Goal: Transaction & Acquisition: Purchase product/service

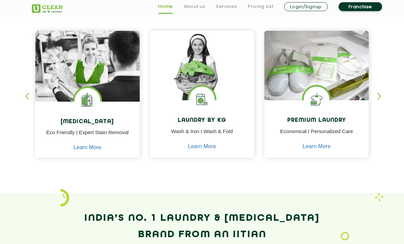
scroll to position [288, 0]
click at [214, 141] on p "Wash & Iron I Wash & Fold" at bounding box center [202, 135] width 94 height 15
click at [234, 134] on p "Wash & Iron I Wash & Fold" at bounding box center [202, 135] width 94 height 15
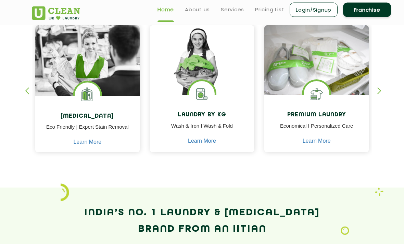
scroll to position [293, 0]
click at [212, 140] on link "Learn More" at bounding box center [202, 141] width 28 height 6
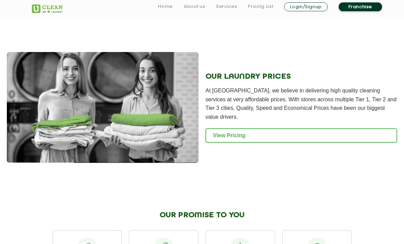
scroll to position [958, 0]
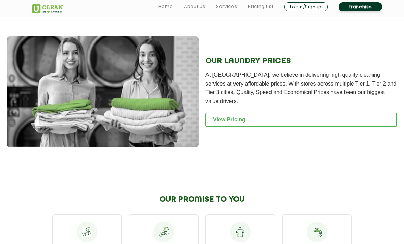
click at [277, 116] on link "View Pricing" at bounding box center [301, 120] width 192 height 14
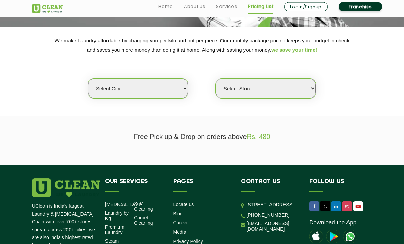
click at [177, 83] on select "Select city [GEOGRAPHIC_DATA] [GEOGRAPHIC_DATA] [GEOGRAPHIC_DATA] [GEOGRAPHIC_D…" at bounding box center [138, 89] width 100 height 20
select select "1"
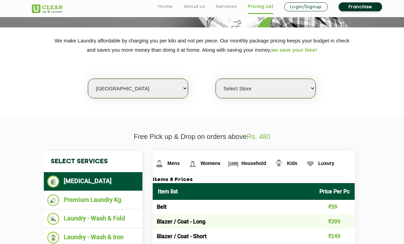
click at [262, 85] on select "Select Store UClean Vasant Kunj UClean Greater Kailash 2 UClean Dwarka UClean R…" at bounding box center [266, 89] width 100 height 20
select select "184"
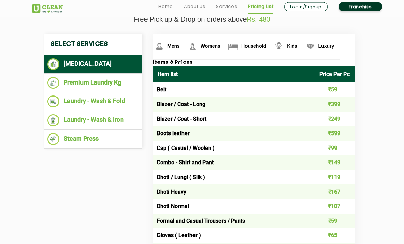
scroll to position [221, 0]
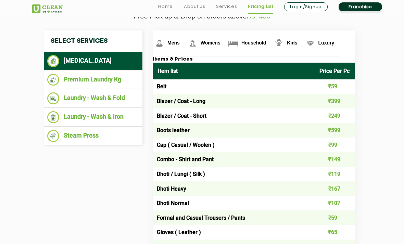
click at [123, 98] on li "Laundry - Wash & Fold" at bounding box center [93, 98] width 92 height 12
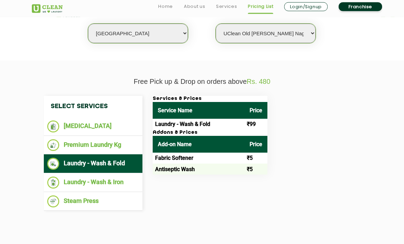
scroll to position [159, 0]
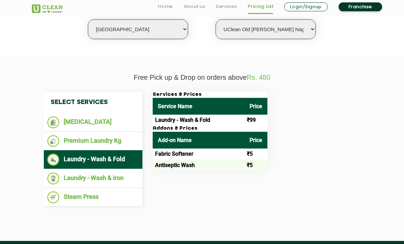
click at [257, 116] on td "₹99" at bounding box center [256, 120] width 23 height 11
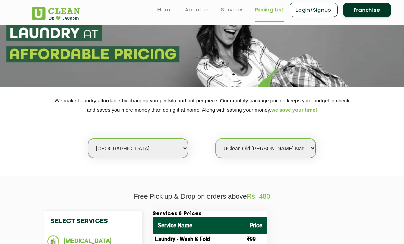
scroll to position [0, 0]
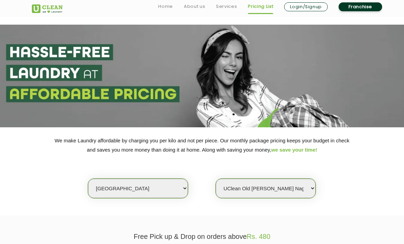
click at [55, 8] on img at bounding box center [47, 8] width 31 height 9
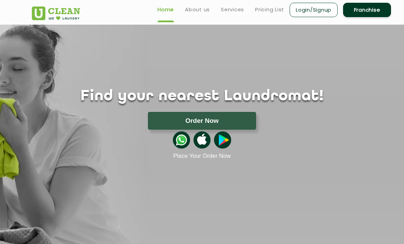
click at [239, 123] on button "Order Now" at bounding box center [202, 121] width 108 height 18
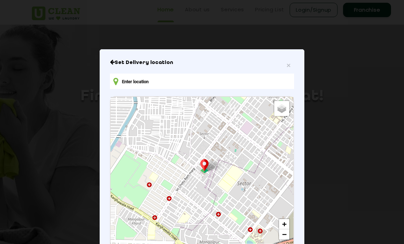
click at [290, 69] on span "×" at bounding box center [289, 65] width 4 height 8
